Goal: Information Seeking & Learning: Check status

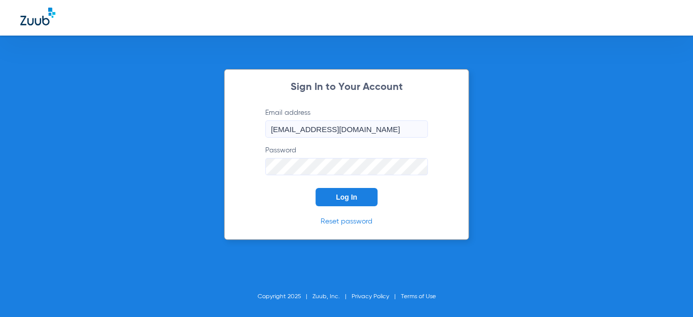
click at [350, 194] on span "Log In" at bounding box center [346, 197] width 21 height 8
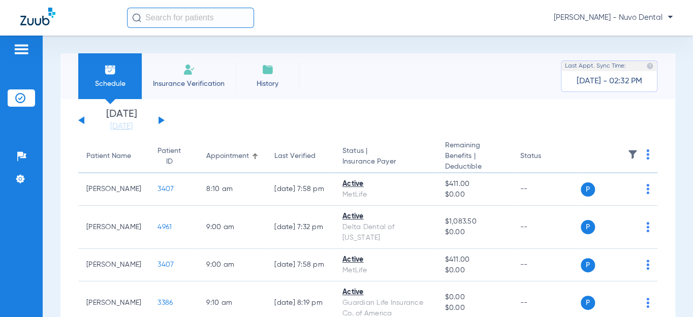
click at [162, 118] on div "[DATE] [DATE] [DATE] [DATE] [DATE] [DATE] [DATE] [DATE] [DATE] [DATE] [DATE] [D…" at bounding box center [121, 120] width 86 height 22
click at [161, 119] on button at bounding box center [162, 120] width 6 height 8
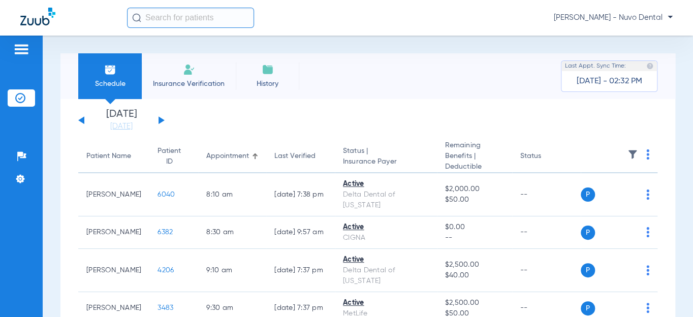
click at [161, 120] on button at bounding box center [162, 120] width 6 height 8
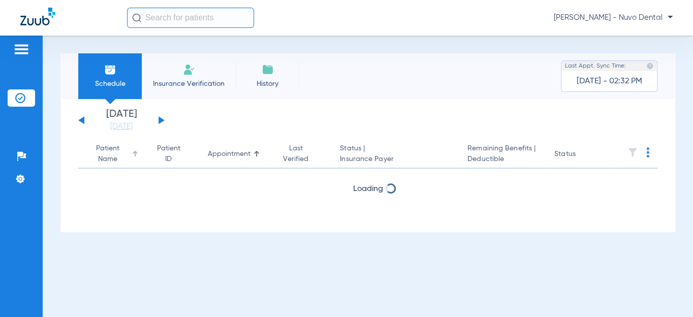
click at [112, 155] on div "Patient Name" at bounding box center [107, 153] width 43 height 21
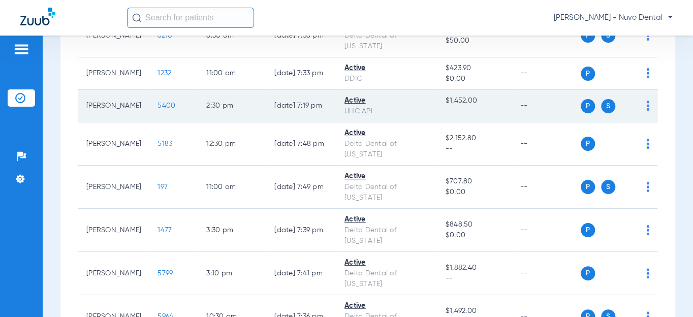
scroll to position [646, 0]
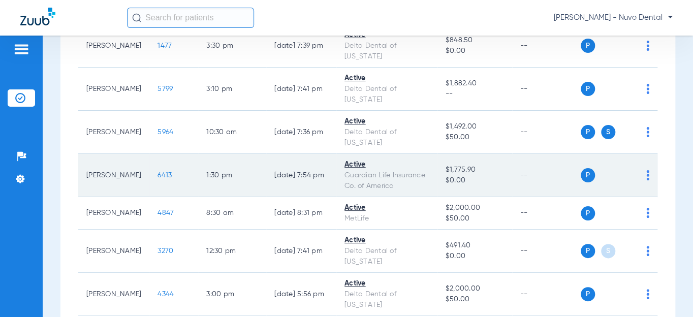
click at [157, 178] on span "6413" at bounding box center [164, 175] width 14 height 7
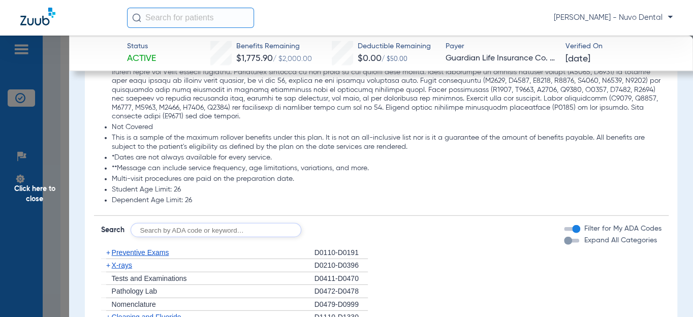
scroll to position [1154, 0]
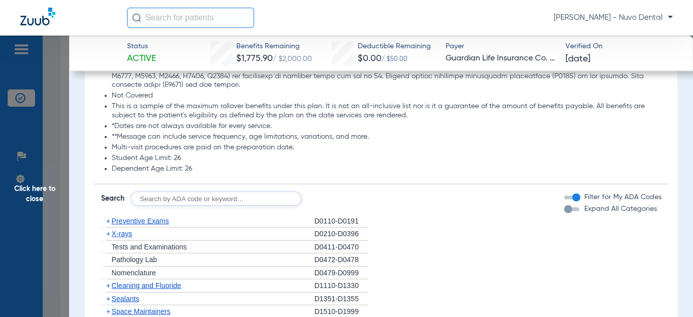
click at [155, 192] on input "text" at bounding box center [216, 199] width 171 height 14
click at [260, 194] on input "d0120, d0210, d" at bounding box center [216, 199] width 171 height 14
click at [224, 192] on input "d0120, d0210, d" at bounding box center [216, 199] width 171 height 14
type input "d0120, d0210, d4341, d1110, d1208, d8090, d9944"
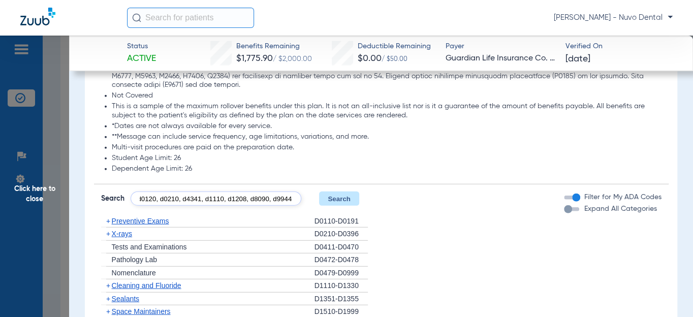
click button "Search" at bounding box center [339, 199] width 40 height 14
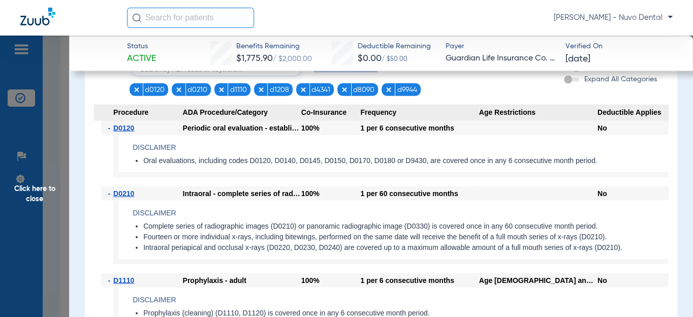
scroll to position [1201, 0]
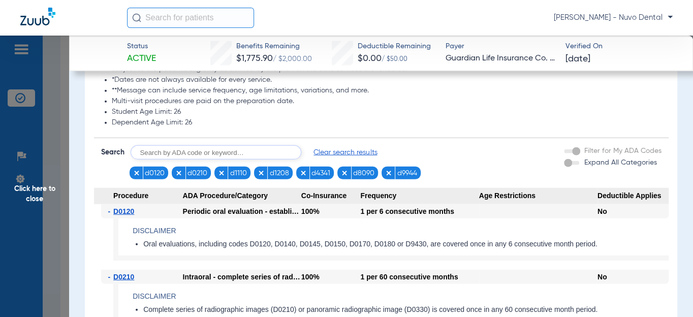
click at [247, 148] on input "text" at bounding box center [216, 152] width 171 height 14
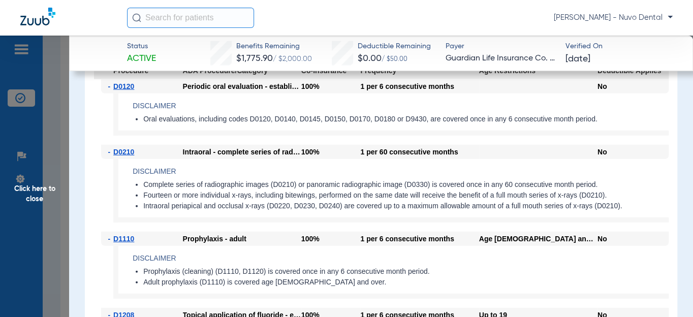
scroll to position [1339, 0]
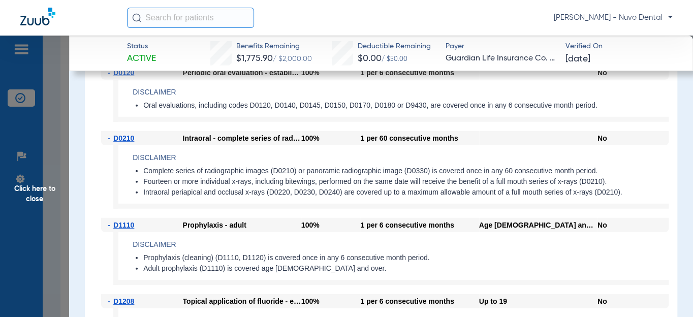
click at [161, 156] on app-benefits-detail "Disclaimer Complete series of radiographic images (D0210) or panoramic radiogra…" at bounding box center [390, 177] width 555 height 64
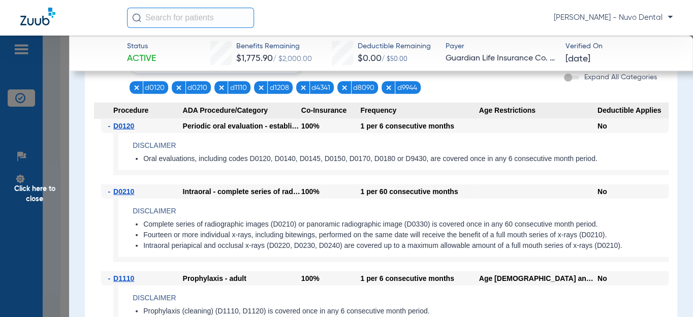
scroll to position [1247, 0]
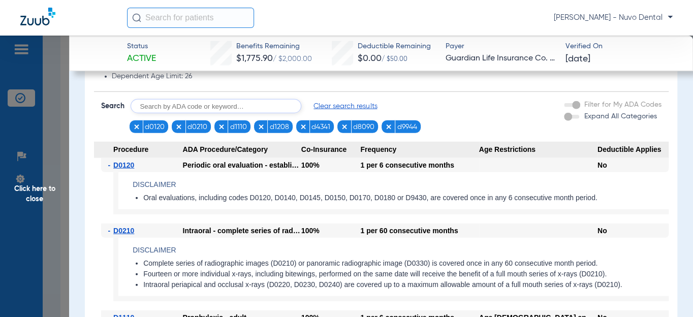
click at [236, 99] on input "text" at bounding box center [216, 106] width 171 height 14
type input "d0274"
click button "Search" at bounding box center [339, 106] width 40 height 14
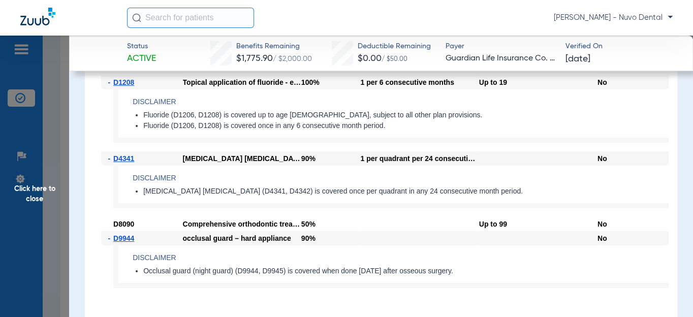
scroll to position [1540, 0]
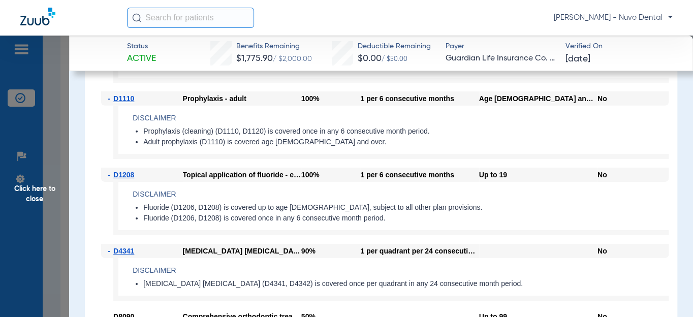
click at [31, 196] on span "Click here to close" at bounding box center [34, 194] width 69 height 317
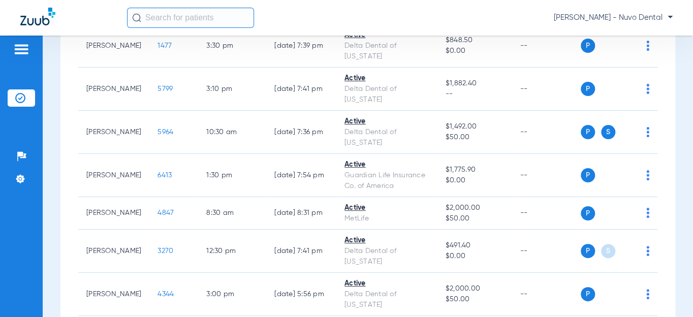
scroll to position [554, 0]
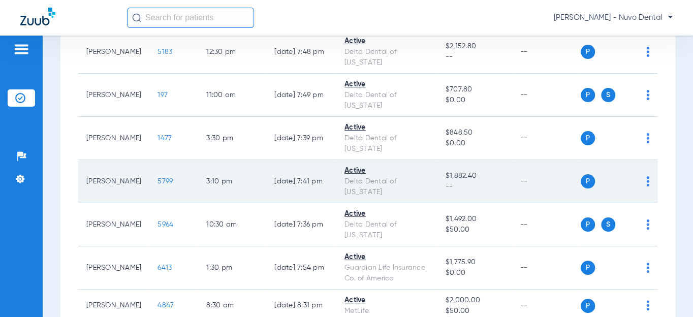
click at [158, 179] on span "5799" at bounding box center [164, 181] width 15 height 7
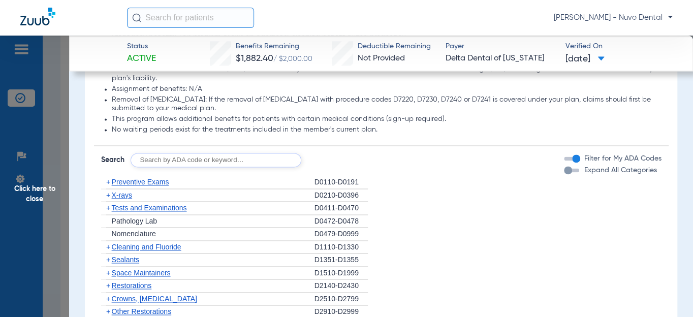
scroll to position [692, 0]
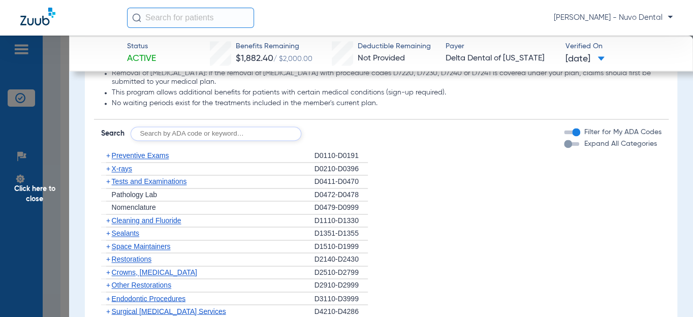
click at [201, 132] on form "Search Filter for My ADA Codes Expand All Categories" at bounding box center [381, 129] width 575 height 21
click at [188, 141] on input "text" at bounding box center [216, 134] width 171 height 14
type input "d0120, d1110, d1208, d8090, d9944"
click button "Search" at bounding box center [339, 134] width 40 height 14
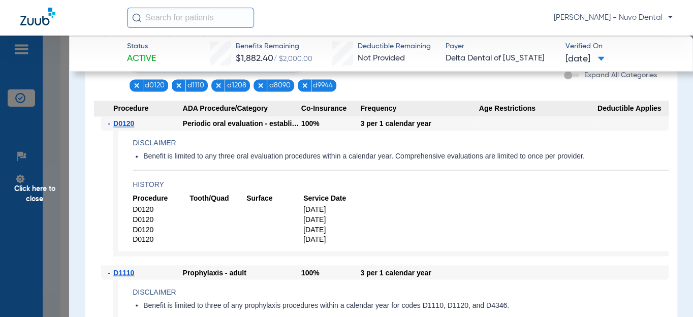
scroll to position [739, 0]
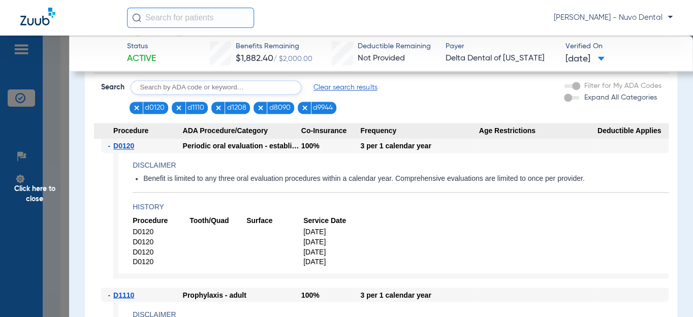
click at [208, 94] on input "text" at bounding box center [216, 87] width 171 height 14
type input "d0140"
click button "Search" at bounding box center [339, 87] width 40 height 14
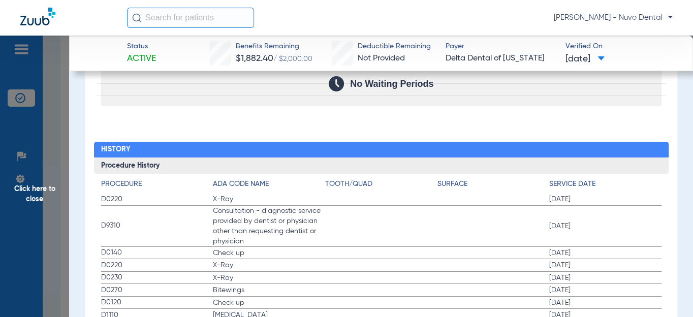
scroll to position [1662, 0]
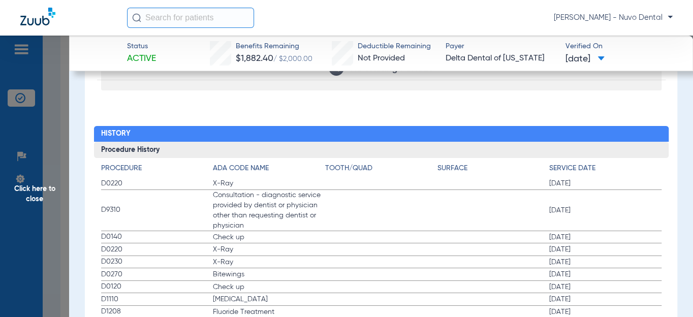
click at [114, 242] on span "D0140" at bounding box center [157, 237] width 112 height 11
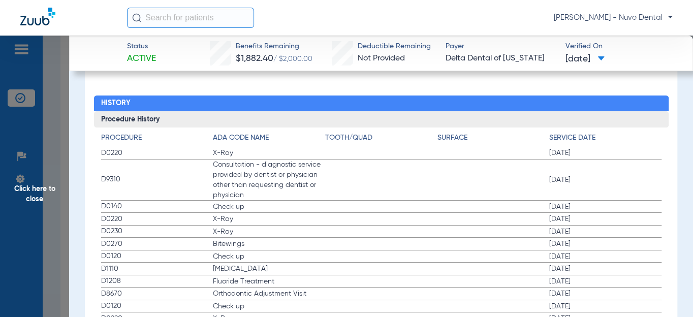
scroll to position [1709, 0]
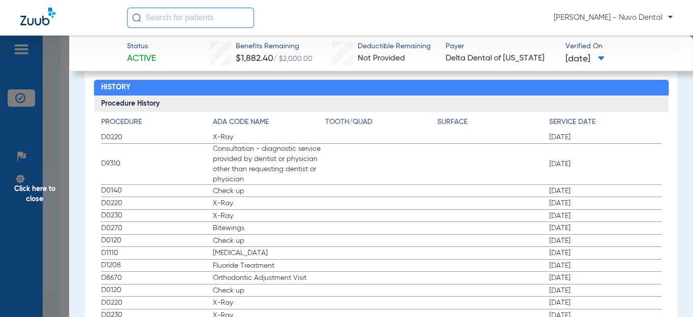
click at [113, 246] on span "D0120" at bounding box center [157, 240] width 112 height 11
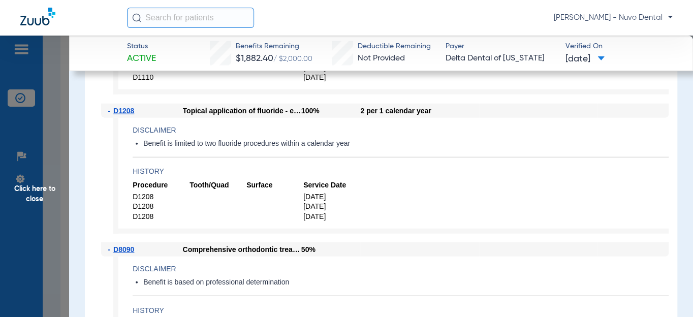
scroll to position [1062, 0]
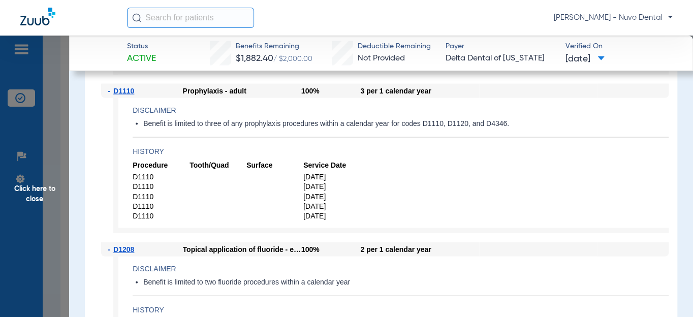
click at [576, 194] on app-history "Procedure Tooth/Quad Surface Service Date D1110 [DATE] D1110 [DATE] D1110 [DATE…" at bounding box center [401, 191] width 536 height 60
click at [25, 189] on span "Click here to close" at bounding box center [34, 194] width 69 height 317
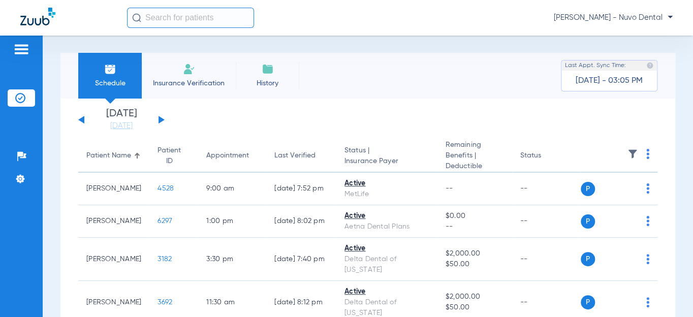
scroll to position [0, 0]
click at [82, 122] on button at bounding box center [81, 120] width 6 height 8
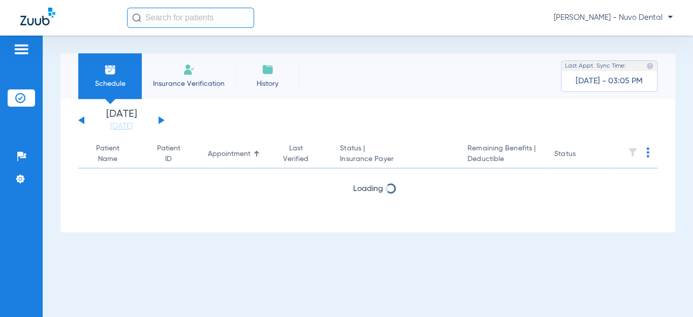
click at [82, 122] on button at bounding box center [81, 120] width 6 height 8
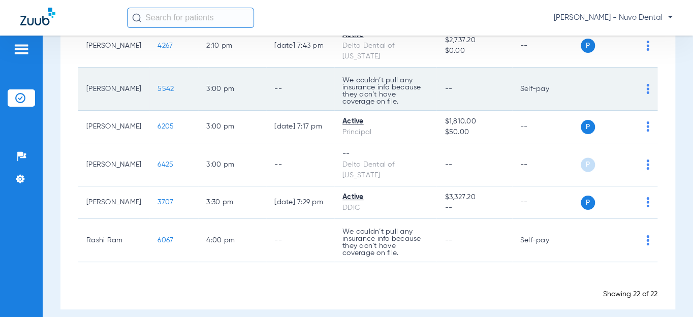
scroll to position [785, 0]
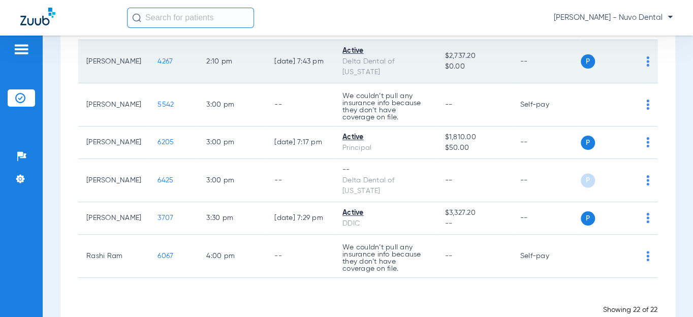
click at [159, 65] on span "4267" at bounding box center [164, 61] width 15 height 7
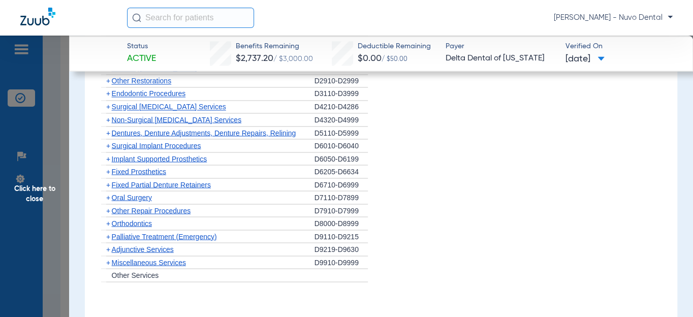
scroll to position [739, 0]
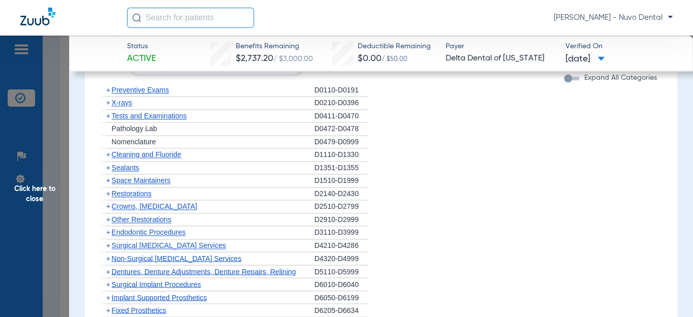
click at [223, 75] on input "text" at bounding box center [216, 67] width 171 height 14
type input "d5211"
click button "Search" at bounding box center [339, 67] width 40 height 14
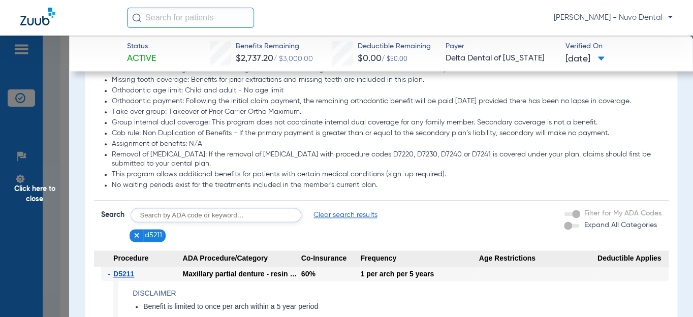
scroll to position [554, 0]
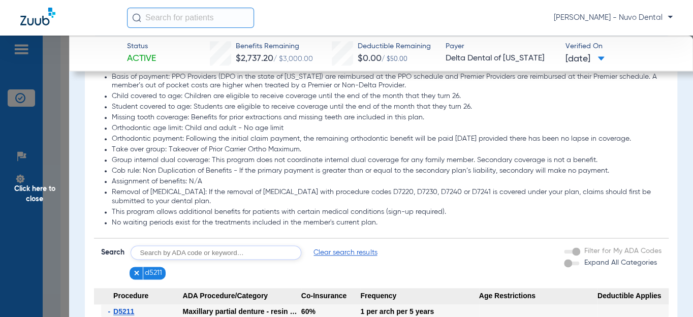
click at [34, 177] on span "Click here to close" at bounding box center [34, 194] width 69 height 317
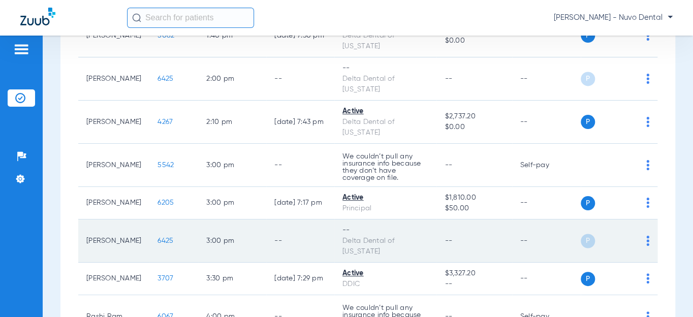
scroll to position [772, 0]
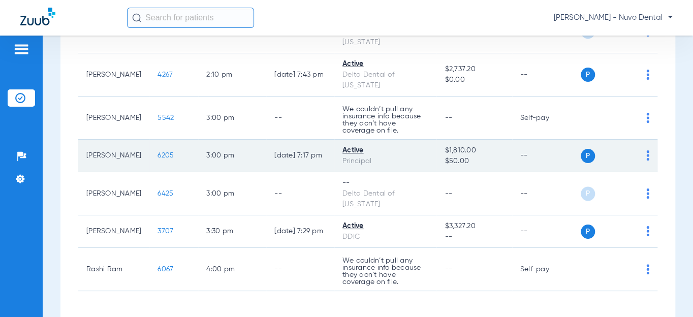
click at [164, 159] on span "6205" at bounding box center [165, 155] width 16 height 7
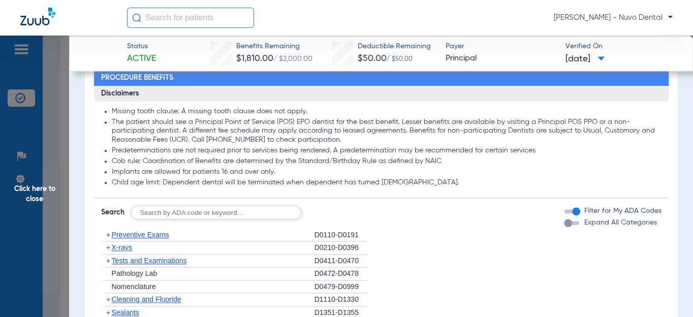
scroll to position [554, 0]
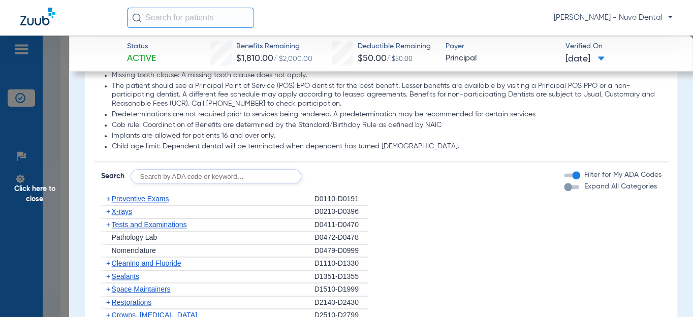
click at [213, 168] on form "Search Filter for My ADA Codes Expand All Categories" at bounding box center [381, 172] width 575 height 21
click at [200, 173] on input "text" at bounding box center [216, 176] width 171 height 14
type input "d2740, d2950, d4212, d3120, d2393"
click button "Search" at bounding box center [339, 176] width 40 height 14
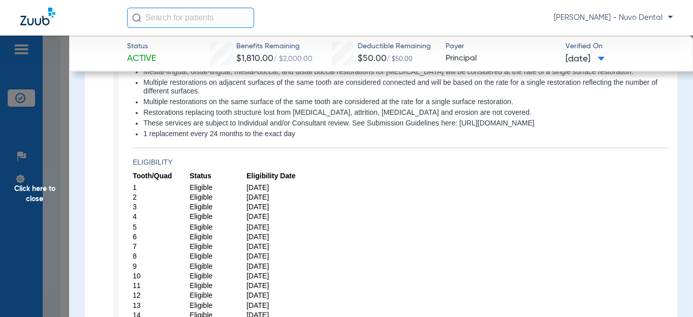
scroll to position [646, 0]
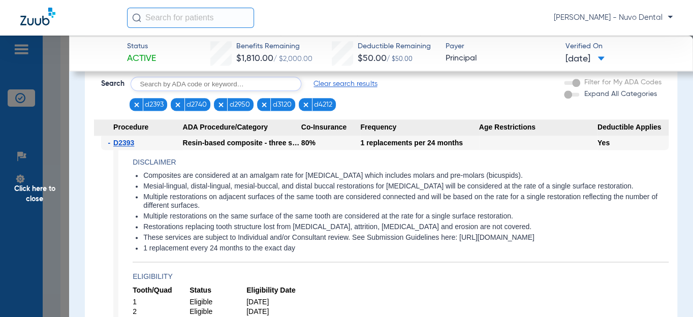
click at [23, 208] on span "Click here to close" at bounding box center [34, 194] width 69 height 317
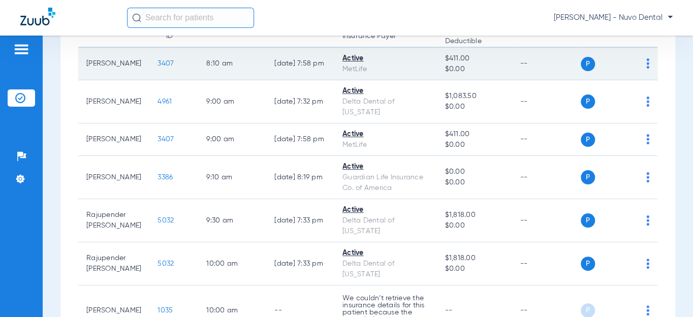
scroll to position [0, 0]
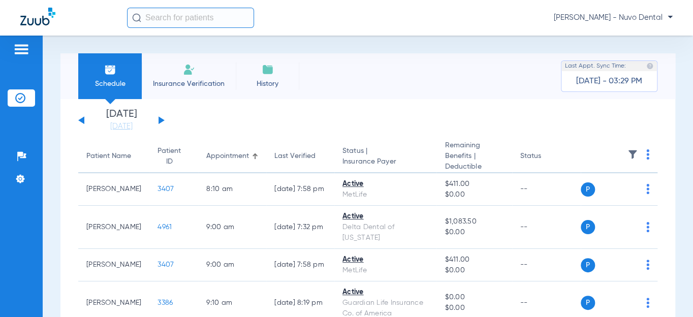
click at [162, 120] on button at bounding box center [162, 120] width 6 height 8
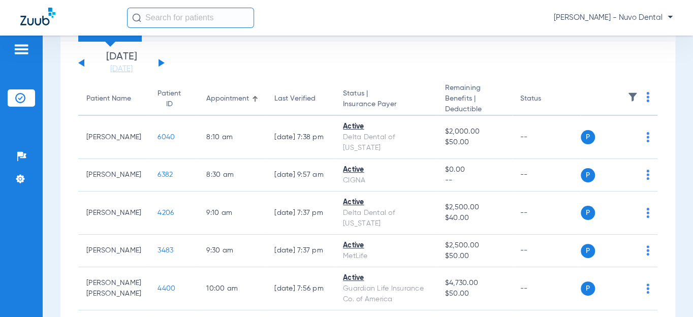
scroll to position [57, 0]
click at [160, 62] on button at bounding box center [162, 63] width 6 height 8
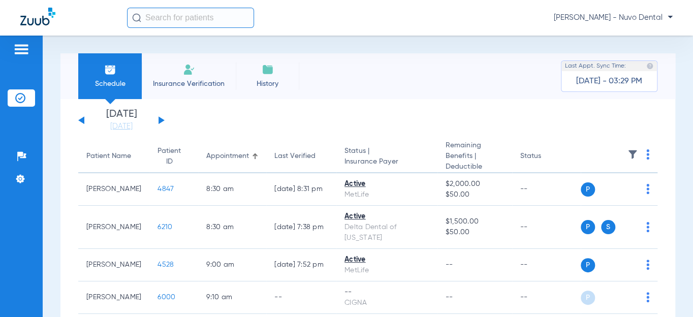
click at [92, 151] on div "Patient Name" at bounding box center [108, 156] width 45 height 11
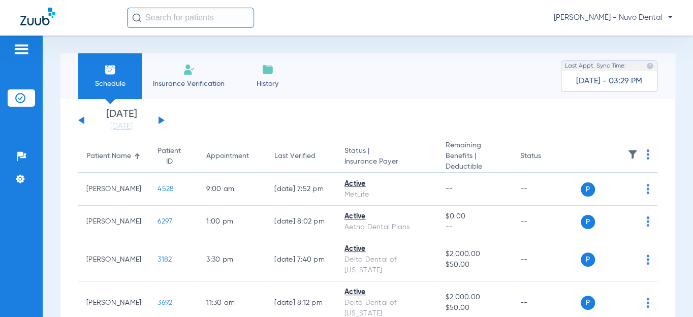
click at [82, 120] on button at bounding box center [81, 120] width 6 height 8
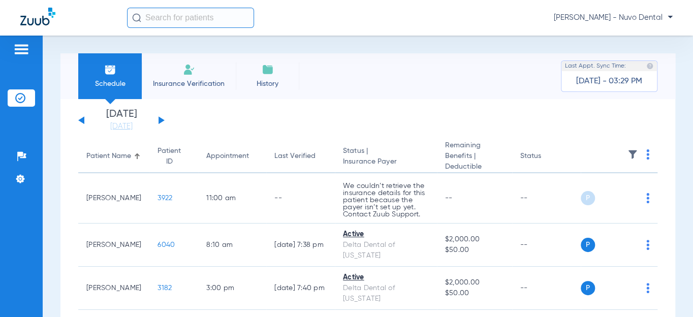
click at [105, 154] on div "Patient Name" at bounding box center [108, 156] width 45 height 11
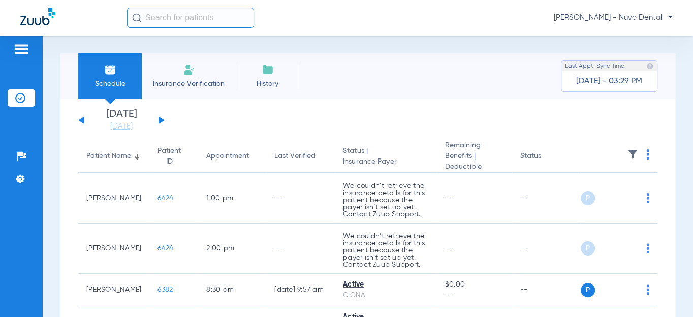
click at [94, 161] on div "Patient Name" at bounding box center [108, 156] width 45 height 11
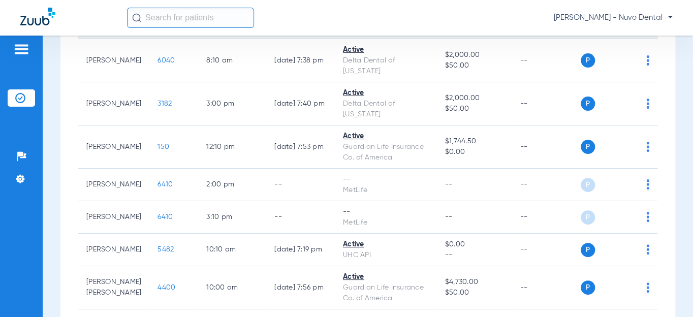
scroll to position [508, 0]
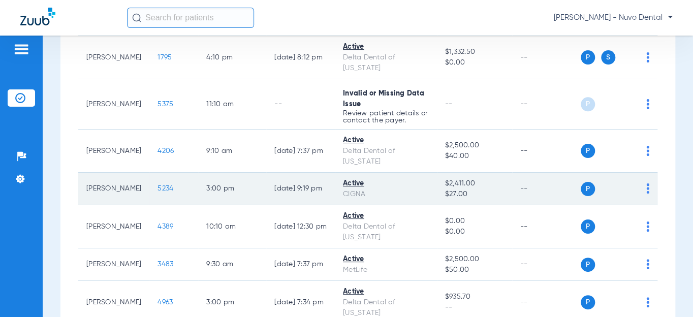
click at [157, 185] on span "5234" at bounding box center [165, 188] width 16 height 7
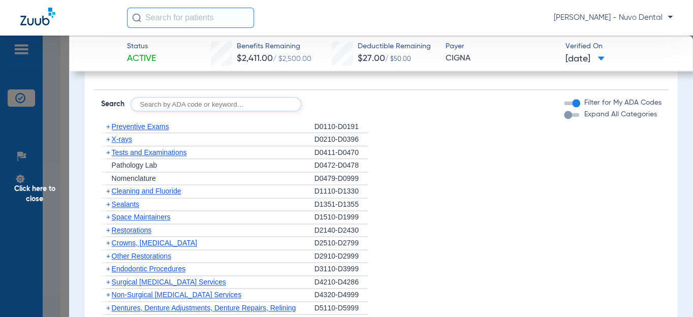
scroll to position [600, 0]
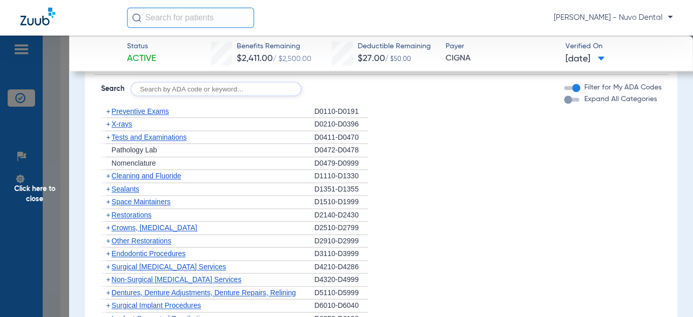
click at [157, 90] on input "text" at bounding box center [216, 89] width 171 height 14
type input "d0120, d0274, d0220, d1110, d1208, d8090, d9944"
click button "Search" at bounding box center [339, 89] width 40 height 14
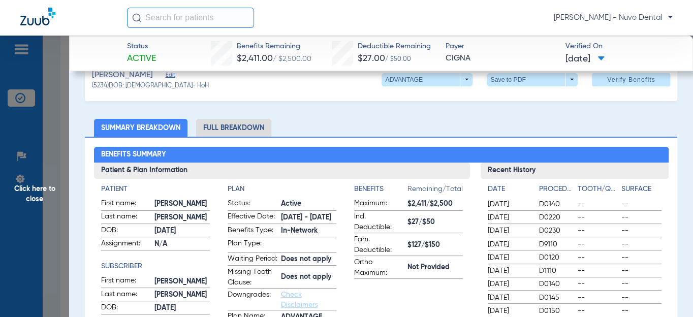
scroll to position [0, 0]
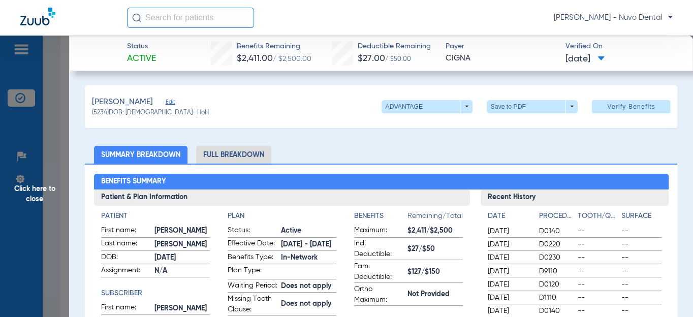
click at [47, 202] on span "Click here to close" at bounding box center [34, 194] width 69 height 317
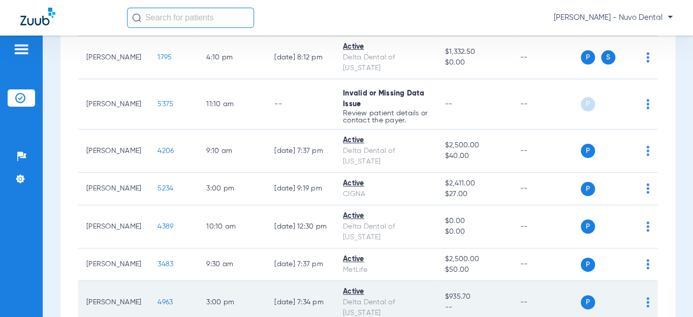
click at [157, 299] on span "4963" at bounding box center [164, 302] width 15 height 7
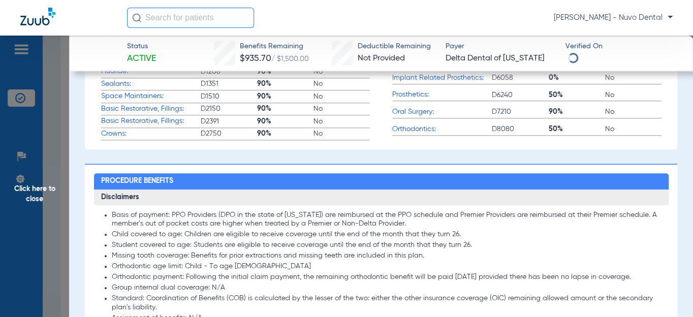
scroll to position [600, 0]
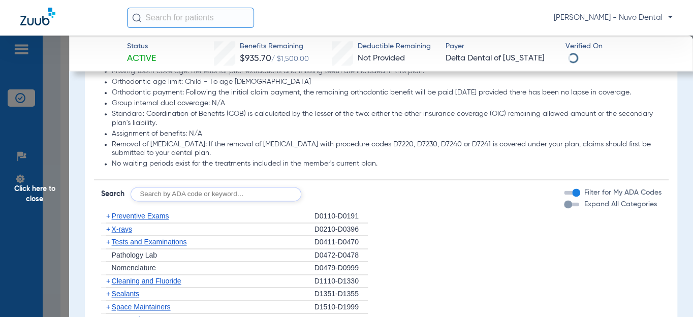
click at [182, 198] on input "text" at bounding box center [216, 194] width 171 height 14
type input "d8090"
click button "Search" at bounding box center [339, 194] width 40 height 14
